Goal: Information Seeking & Learning: Learn about a topic

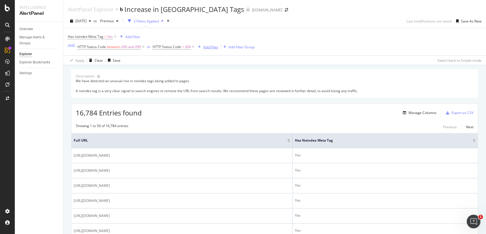
click at [209, 49] on div "Add Filter" at bounding box center [210, 47] width 15 height 5
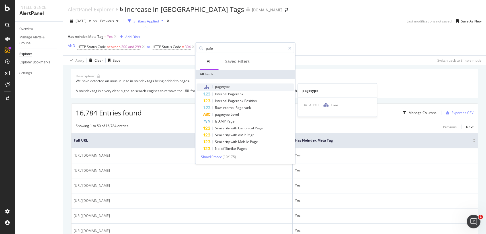
type input "pafe"
click at [234, 87] on div "pagetype" at bounding box center [248, 86] width 91 height 7
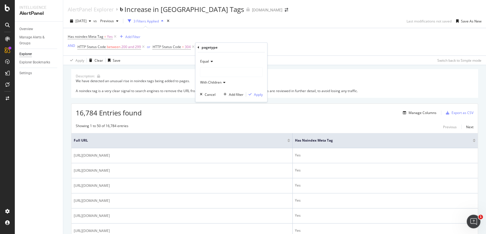
click at [216, 74] on div at bounding box center [231, 71] width 62 height 9
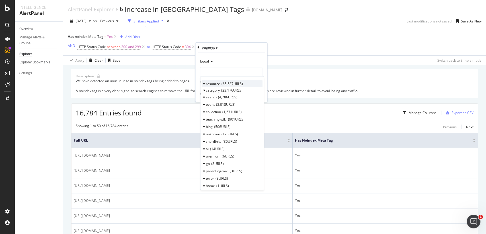
click at [215, 83] on span "resource" at bounding box center [213, 83] width 14 height 5
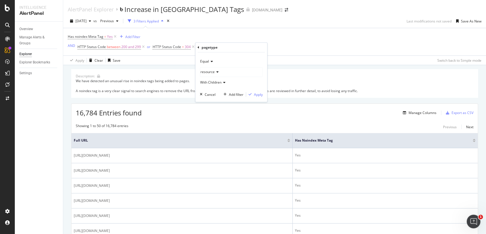
click at [258, 98] on div "Equal resource With Children Cancel Add filter Apply" at bounding box center [231, 77] width 72 height 50
click at [257, 94] on div "Apply" at bounding box center [258, 94] width 9 height 5
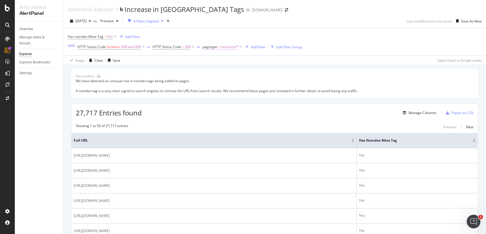
click at [219, 47] on span "pagetype = resource/*" at bounding box center [220, 46] width 36 height 5
click at [232, 71] on div at bounding box center [238, 70] width 62 height 9
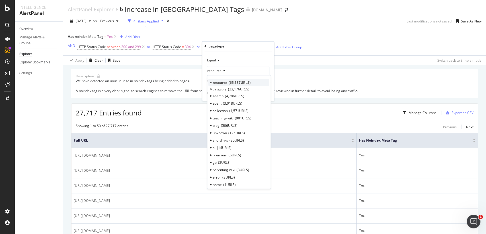
click at [233, 81] on span "65,537 URLS" at bounding box center [240, 82] width 22 height 5
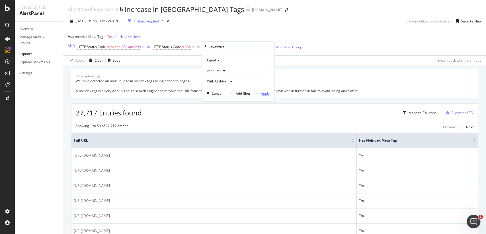
click at [266, 93] on div "Apply" at bounding box center [264, 93] width 9 height 5
click at [240, 46] on icon at bounding box center [240, 47] width 5 height 6
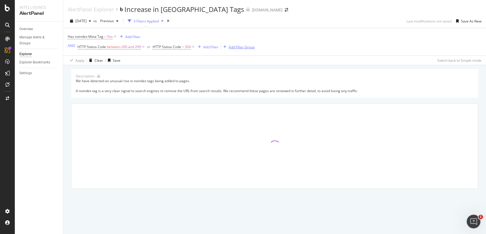
click at [246, 46] on div "Add Filter Group" at bounding box center [242, 47] width 26 height 5
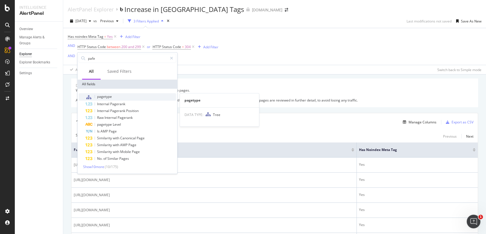
click at [112, 95] on div "pagetype" at bounding box center [130, 96] width 91 height 7
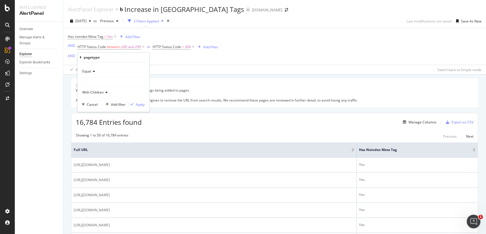
click at [109, 79] on div at bounding box center [113, 81] width 62 height 9
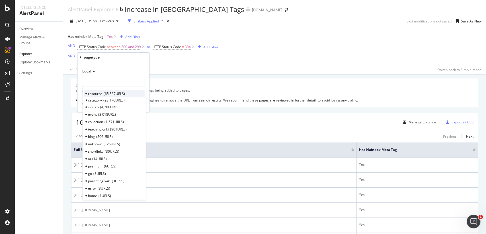
click at [108, 93] on span "65,537 URLS" at bounding box center [114, 93] width 21 height 5
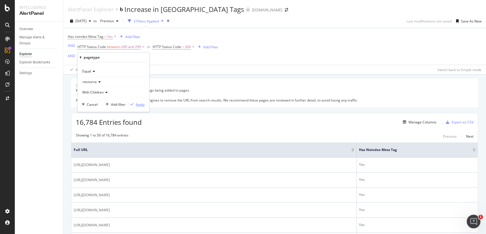
click at [138, 106] on div "Apply" at bounding box center [140, 104] width 9 height 5
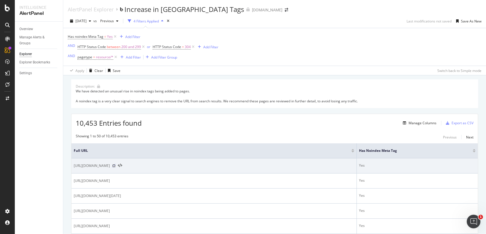
click at [116, 165] on icon at bounding box center [113, 165] width 3 height 3
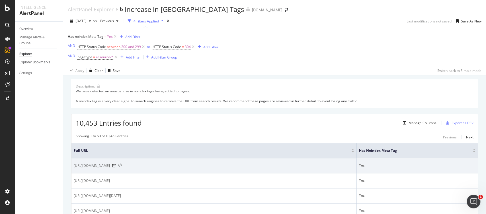
click at [122, 167] on icon at bounding box center [120, 166] width 4 height 4
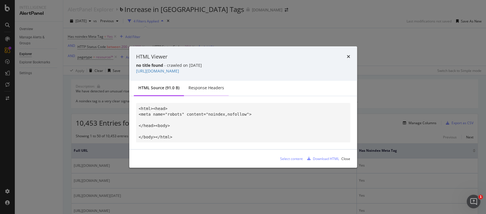
click at [208, 85] on div "Response Headers" at bounding box center [206, 88] width 36 height 6
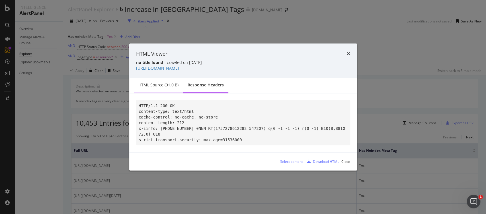
click at [153, 89] on div "HTML source (91.0 B)" at bounding box center [158, 86] width 49 height 16
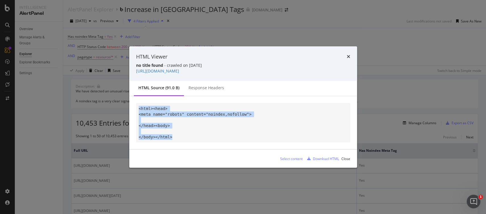
drag, startPoint x: 200, startPoint y: 141, endPoint x: 139, endPoint y: 107, distance: 69.8
click at [139, 104] on pre "<html><head> <meta name="robots" content="noindex,nofollow"> </head><body> </bo…" at bounding box center [243, 123] width 214 height 40
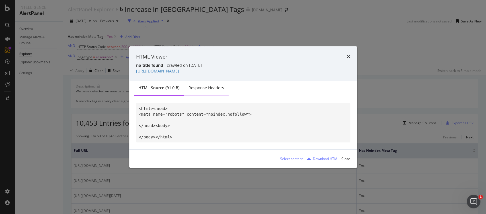
click at [203, 89] on div "Response Headers" at bounding box center [206, 88] width 36 height 6
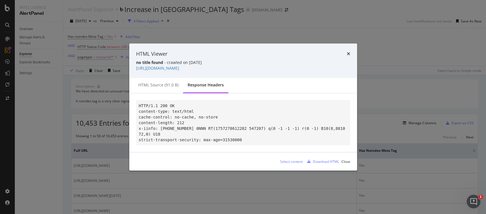
click at [163, 104] on code "HTTP/1.1 200 OK content-type: text/html cache-control: no-cache, no-store conte…" at bounding box center [242, 123] width 206 height 39
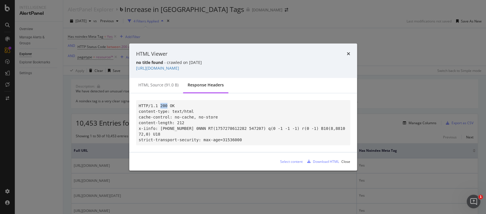
click at [163, 104] on code "HTTP/1.1 200 OK content-type: text/html cache-control: no-cache, no-store conte…" at bounding box center [242, 123] width 206 height 39
click at [170, 83] on div "HTML source (91.0 B)" at bounding box center [158, 85] width 40 height 6
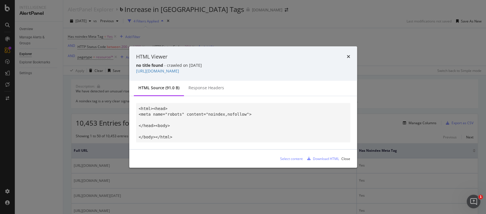
click at [344, 57] on div "HTML Viewer" at bounding box center [243, 56] width 214 height 7
click at [349, 58] on icon "times" at bounding box center [348, 56] width 3 height 5
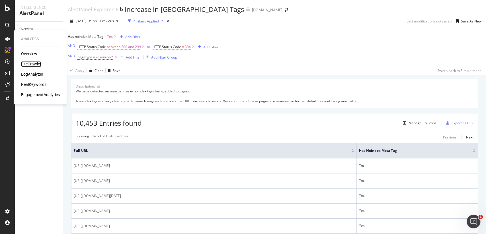
click at [34, 64] on div "SiteCrawler" at bounding box center [31, 64] width 20 height 6
